Goal: Check status: Check status

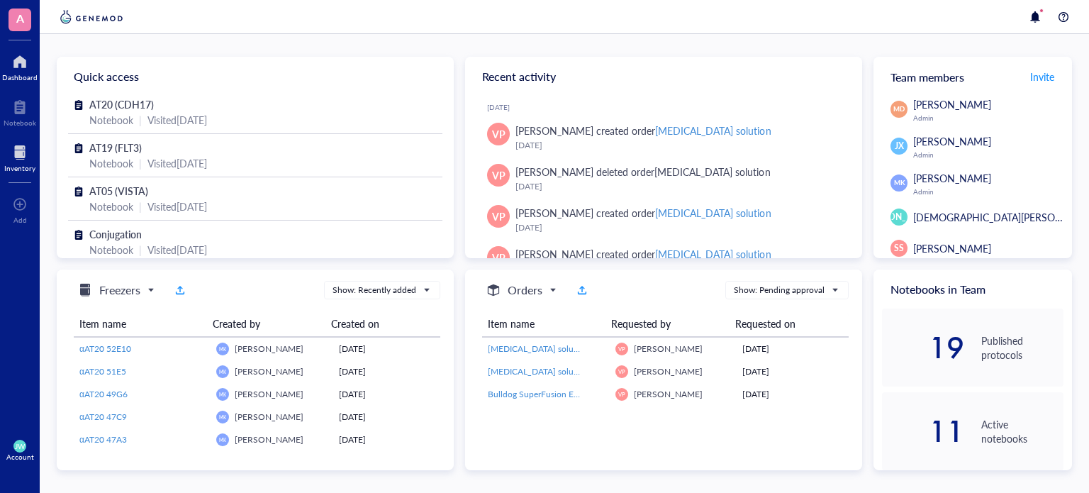
click at [11, 162] on div at bounding box center [19, 152] width 31 height 23
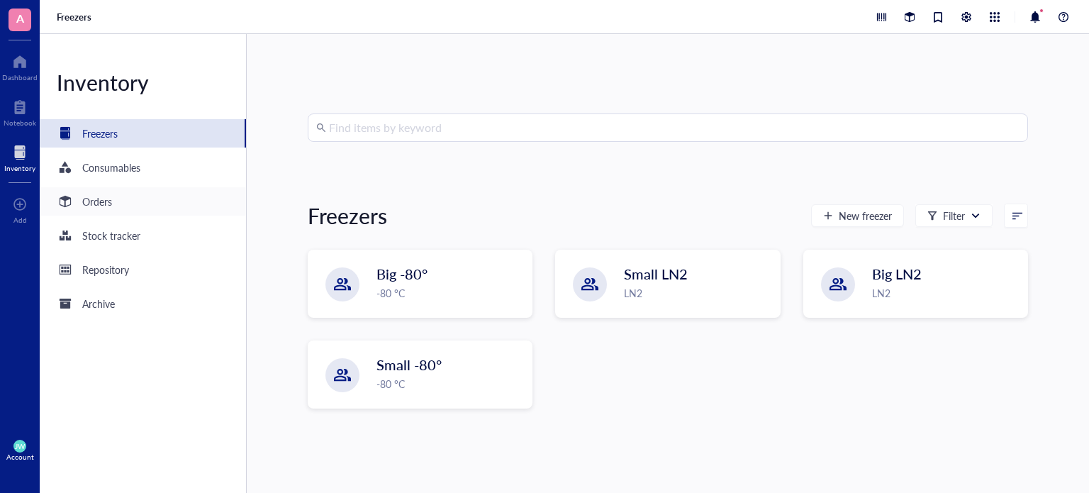
click at [119, 201] on div "Orders" at bounding box center [143, 201] width 206 height 28
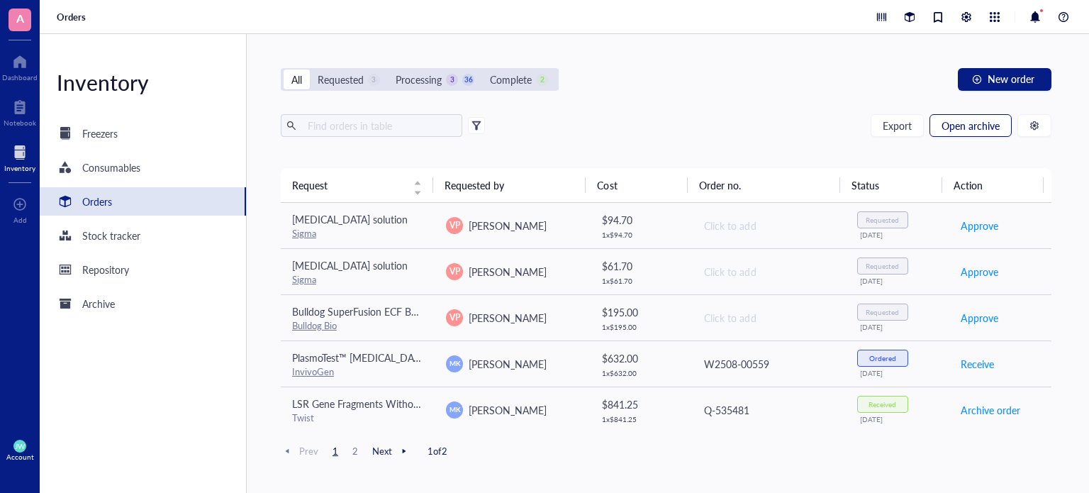
click at [960, 121] on span "Open archive" at bounding box center [971, 125] width 58 height 11
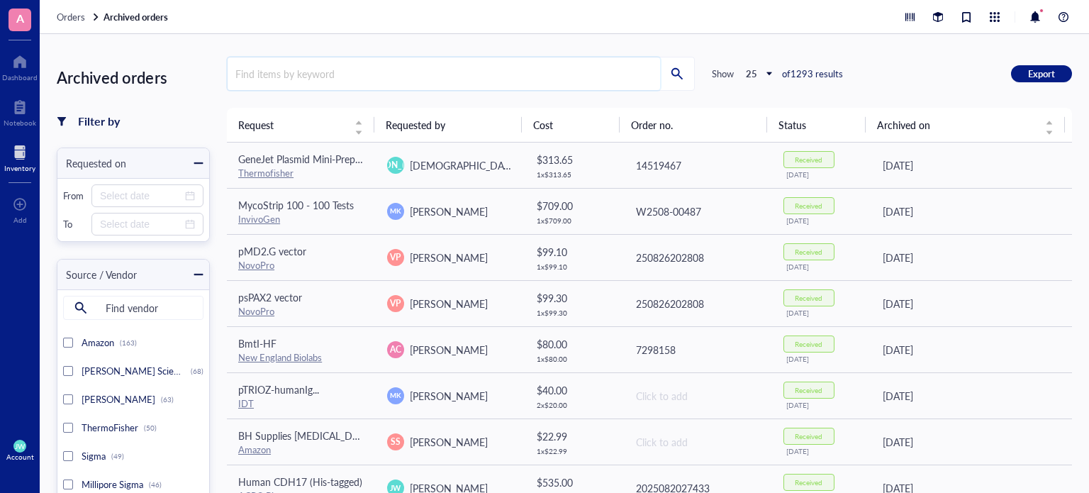
click at [483, 70] on input "search" at bounding box center [444, 73] width 433 height 33
type input "cho"
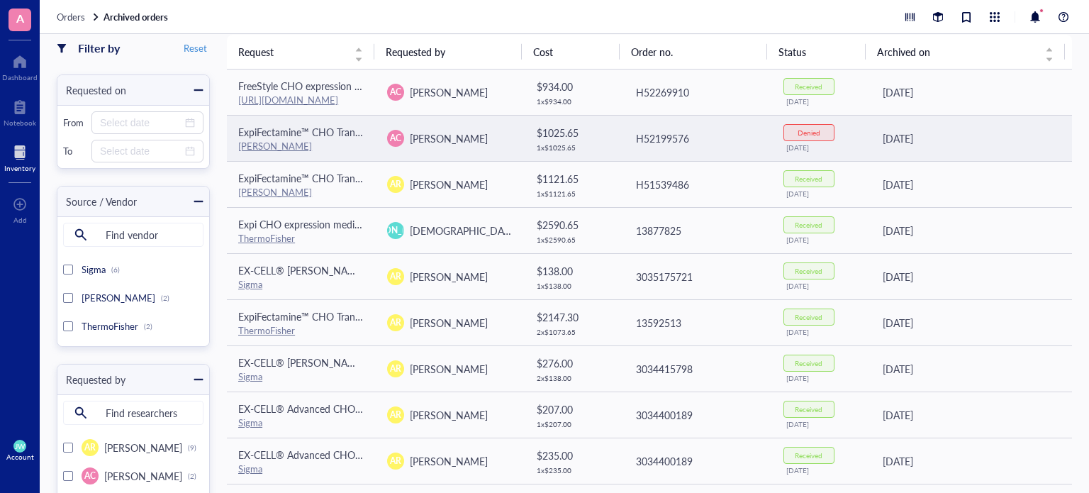
drag, startPoint x: 506, startPoint y: 135, endPoint x: 484, endPoint y: 128, distance: 23.6
click at [484, 130] on div "AC [PERSON_NAME]" at bounding box center [450, 138] width 126 height 17
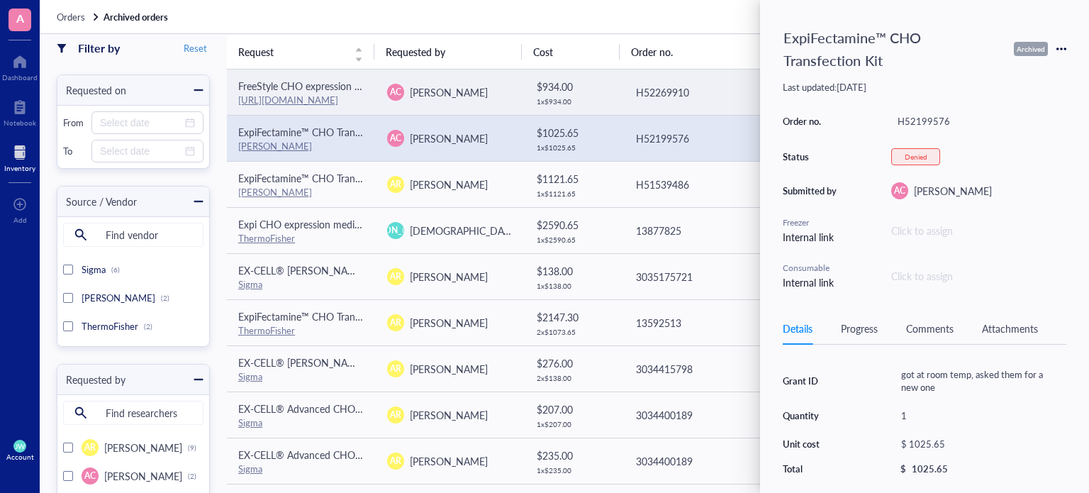
click at [684, 70] on td "H52269910" at bounding box center [697, 93] width 149 height 46
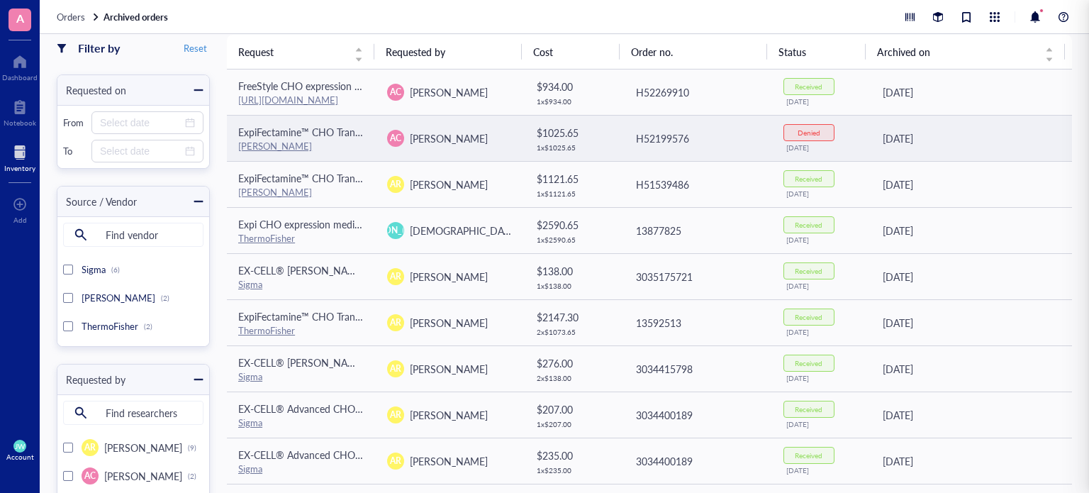
click at [694, 151] on td "H52199576" at bounding box center [697, 138] width 149 height 46
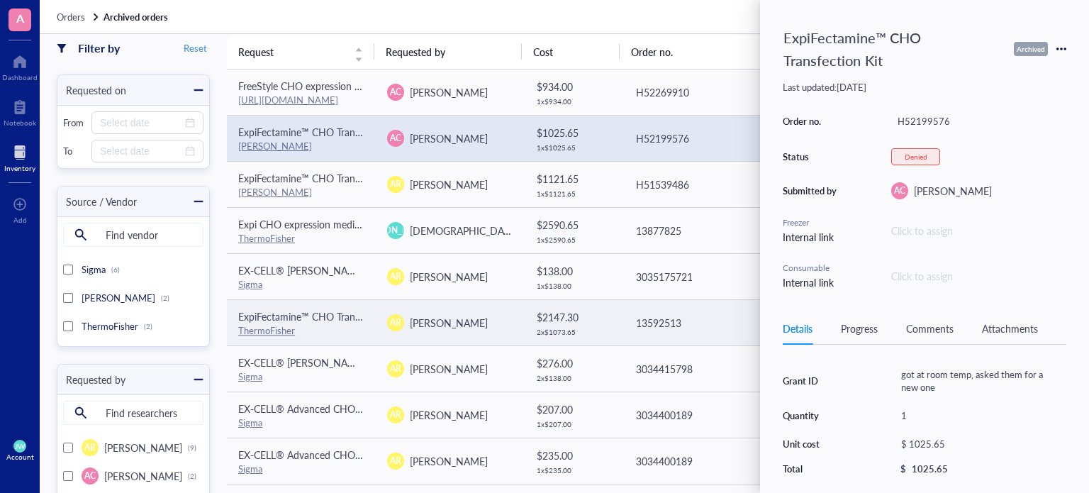
click at [569, 328] on div "2 x $ 1073.65" at bounding box center [574, 332] width 75 height 9
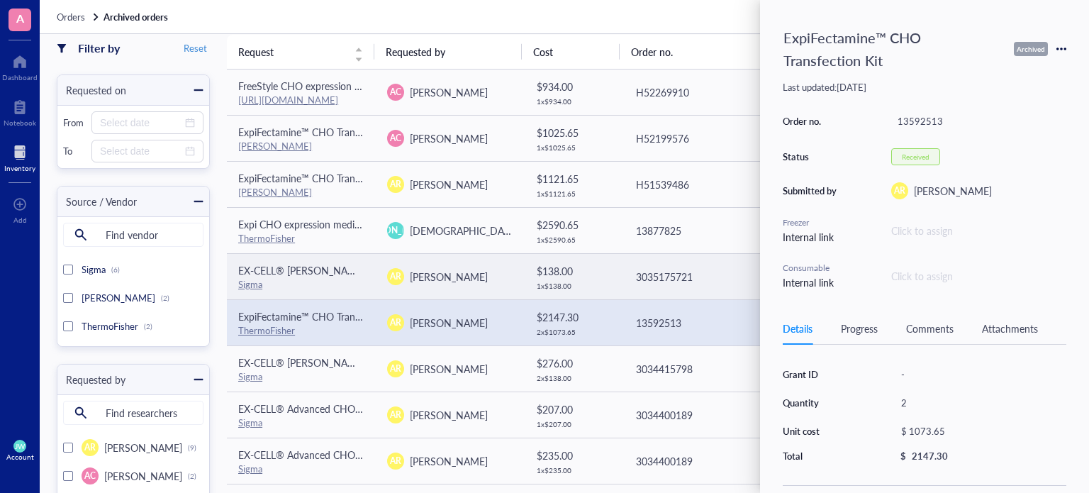
click at [587, 289] on td "$ 138.00 1 x $ 138.00" at bounding box center [573, 276] width 99 height 46
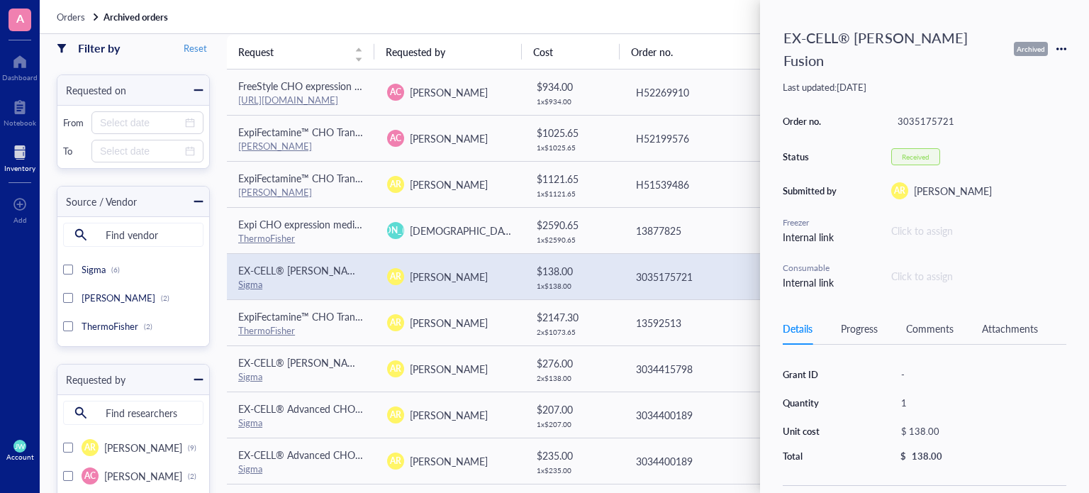
click at [646, 275] on div "3035175721" at bounding box center [698, 277] width 125 height 16
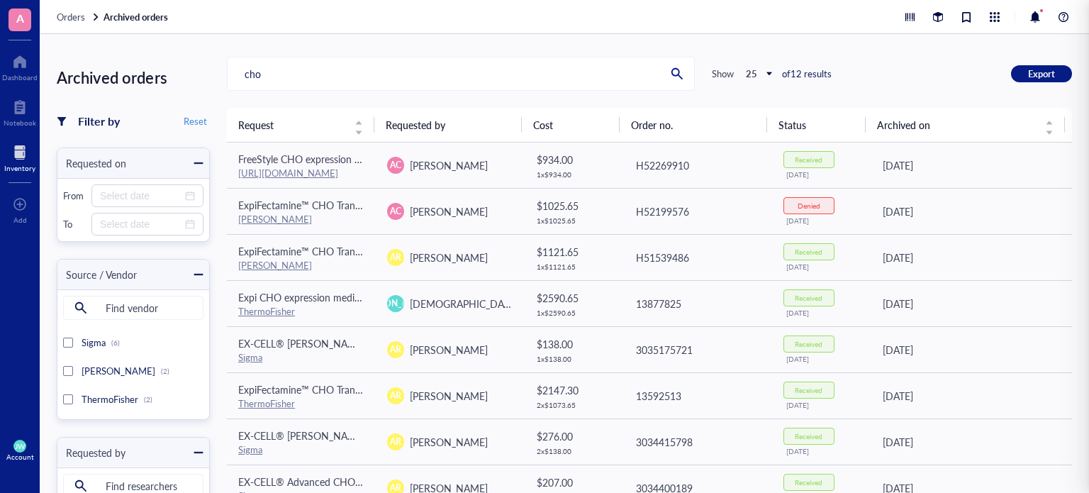
click at [752, 48] on div "Archived orders Filter by Reset Requested on From To Source / Vendor Find vendo…" at bounding box center [565, 263] width 1050 height 459
drag, startPoint x: 593, startPoint y: 74, endPoint x: 209, endPoint y: 79, distance: 383.7
click at [209, 79] on div "Archived orders Filter by Reset Requested on From To Source / Vendor Find vendo…" at bounding box center [565, 263] width 1050 height 459
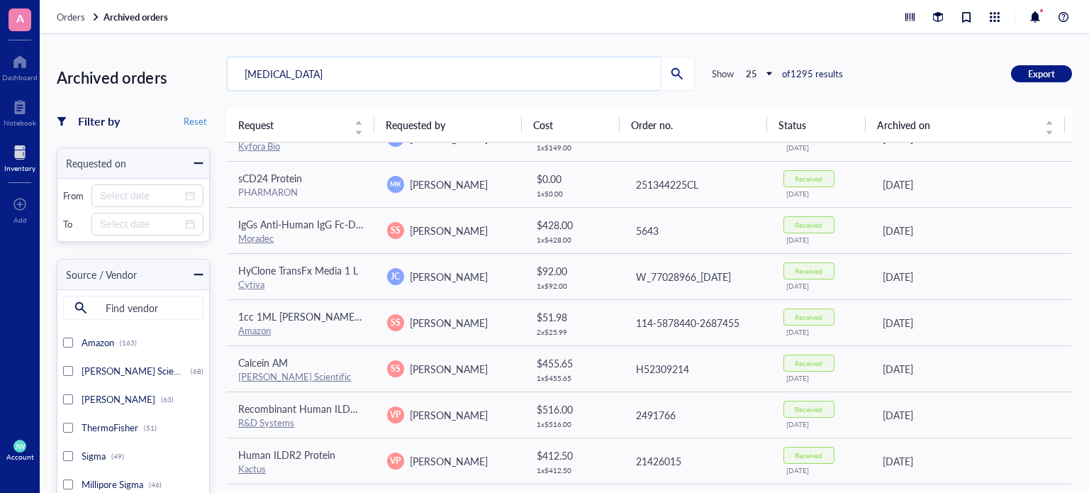
type input "[MEDICAL_DATA]"
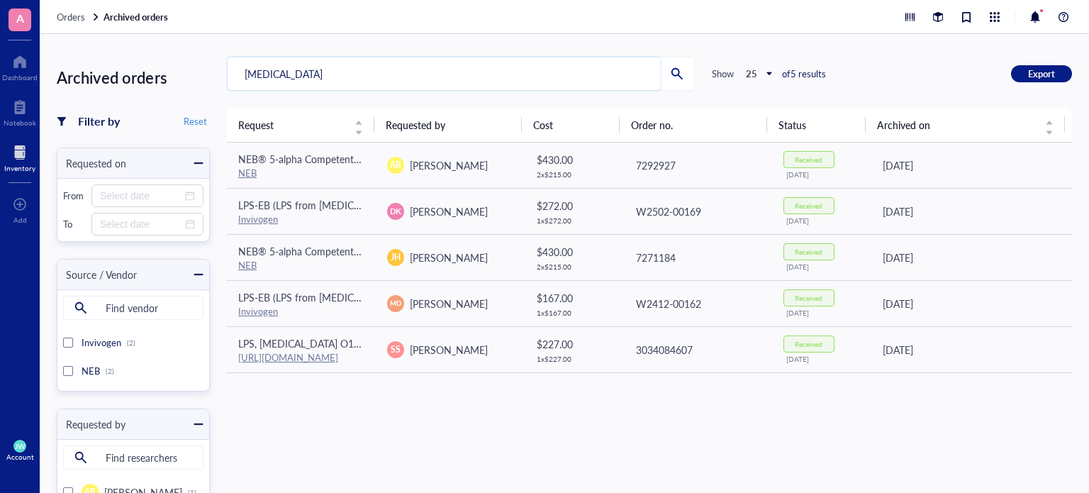
drag, startPoint x: 361, startPoint y: 78, endPoint x: 206, endPoint y: 72, distance: 154.8
click at [206, 72] on div "Archived orders Filter by Reset Requested on From To Source / Vendor Find vendo…" at bounding box center [565, 263] width 1050 height 459
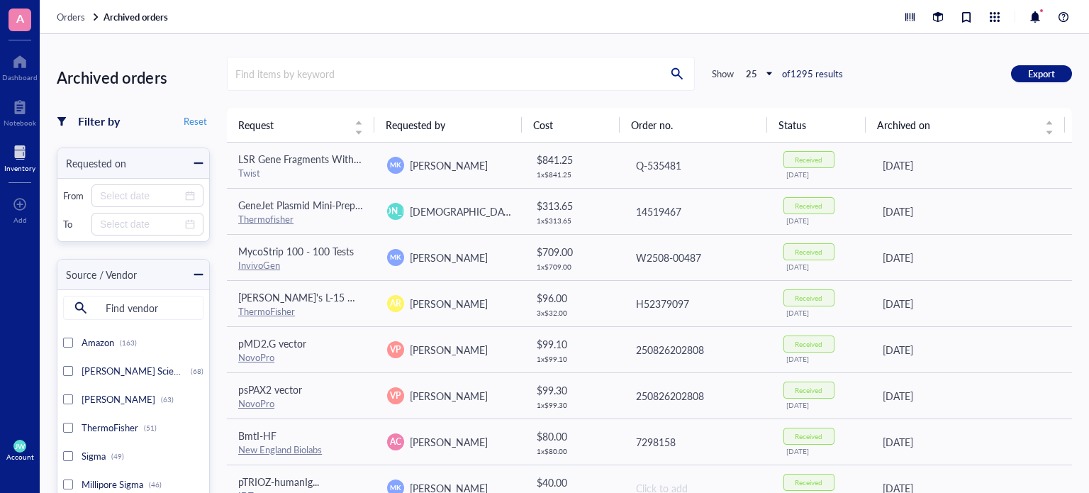
click at [74, 10] on span "Orders" at bounding box center [71, 16] width 28 height 13
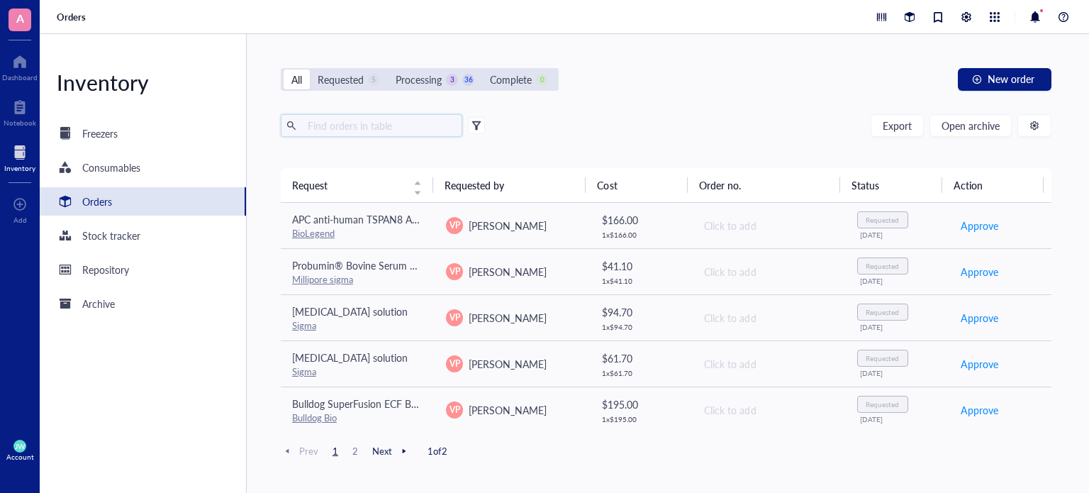
click at [422, 118] on input "text" at bounding box center [379, 125] width 155 height 21
type input "[MEDICAL_DATA]"
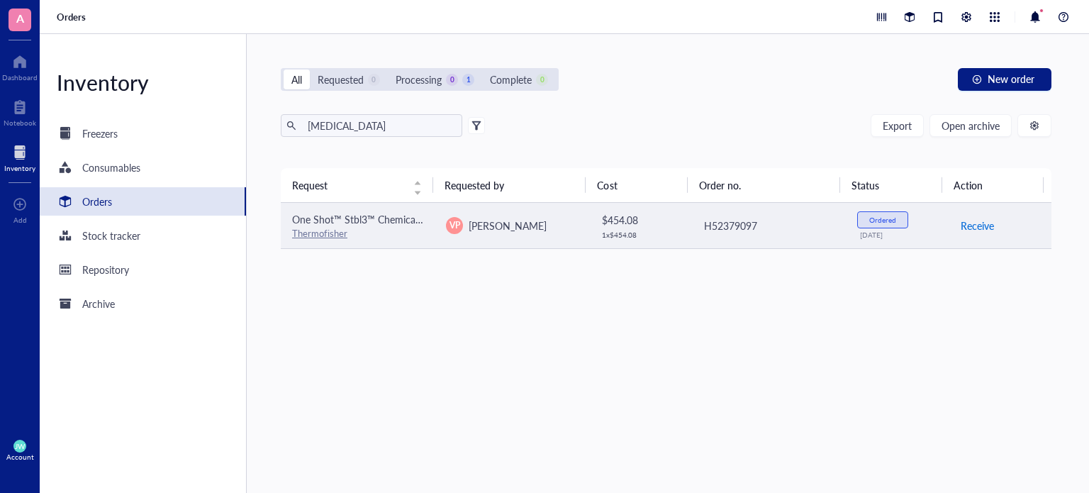
click at [950, 226] on td "Receive" at bounding box center [1000, 226] width 103 height 46
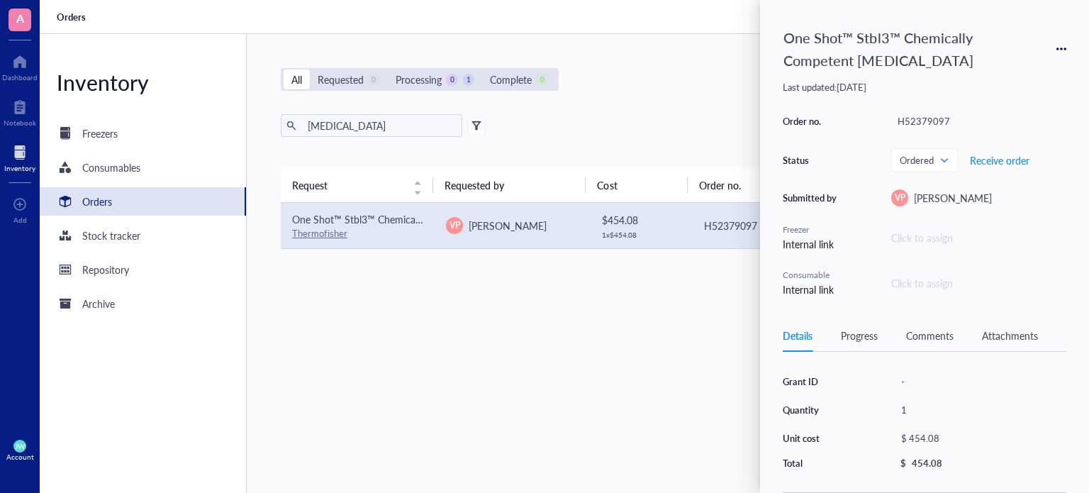
click at [1058, 42] on div "One Shot™ Stbl3™ Chemically Competent [MEDICAL_DATA]" at bounding box center [925, 49] width 284 height 52
click at [1064, 52] on icon at bounding box center [1062, 49] width 10 height 10
click at [1064, 50] on icon at bounding box center [1062, 49] width 10 height 10
click at [979, 167] on button "Receive order" at bounding box center [1000, 160] width 61 height 23
click at [668, 340] on div "Request Requested by Cost Order no. Status Action One Shot™ Stbl3™ Chemically C…" at bounding box center [666, 296] width 771 height 257
